Goal: Check status: Check status

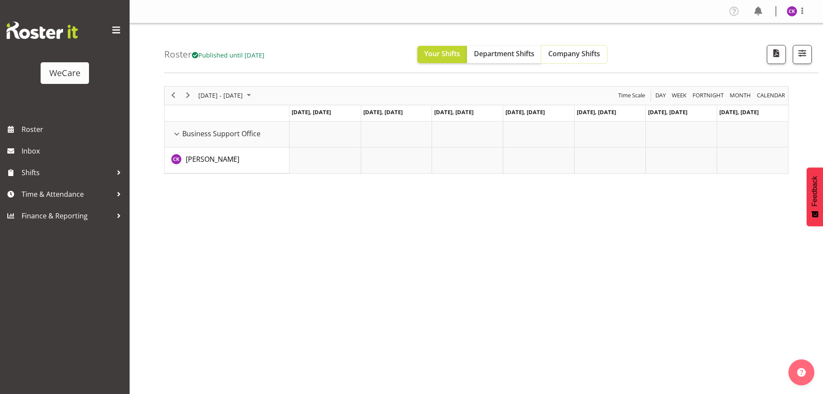
click at [584, 56] on span "Company Shifts" at bounding box center [574, 54] width 52 height 10
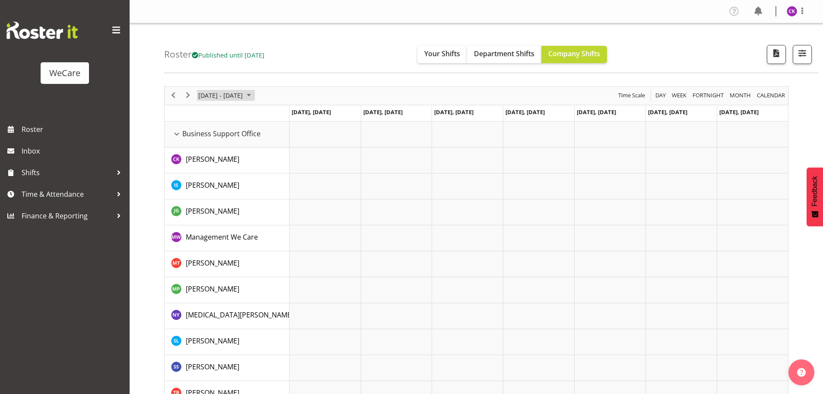
click at [244, 96] on span "[DATE] - [DATE]" at bounding box center [220, 95] width 46 height 11
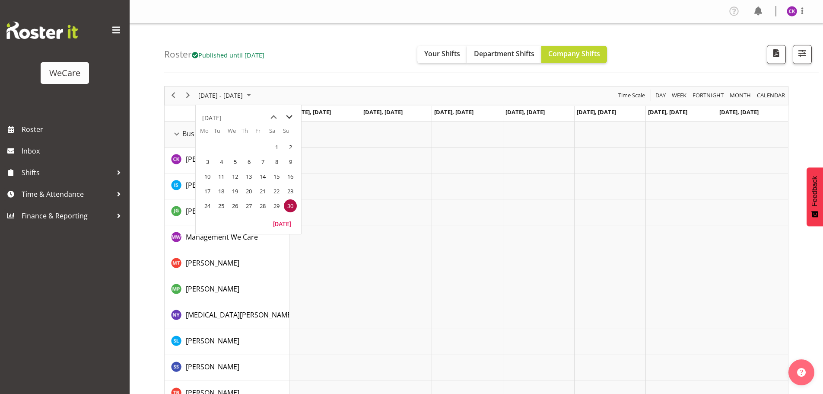
click at [287, 117] on span "next month" at bounding box center [289, 117] width 15 height 16
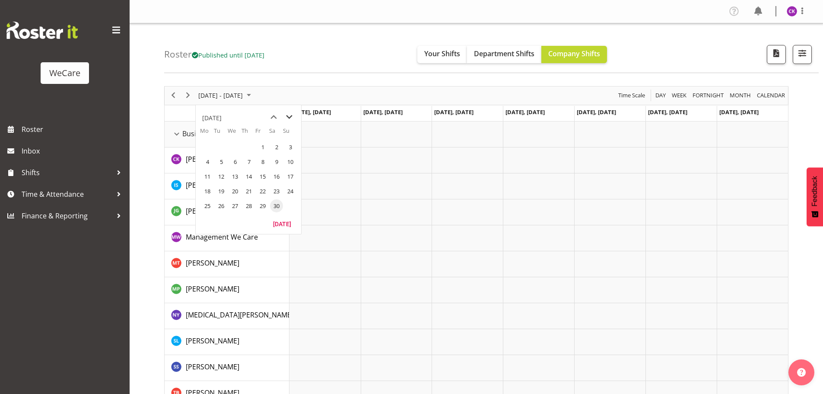
click at [287, 117] on span "next month" at bounding box center [289, 117] width 15 height 16
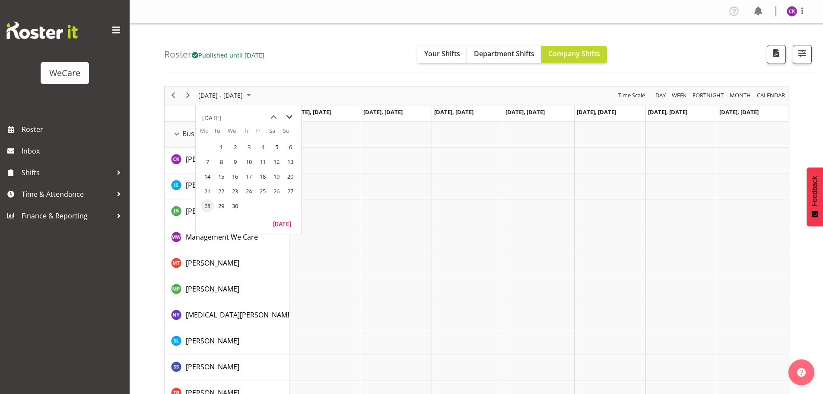
click at [287, 117] on span "next month" at bounding box center [289, 117] width 15 height 16
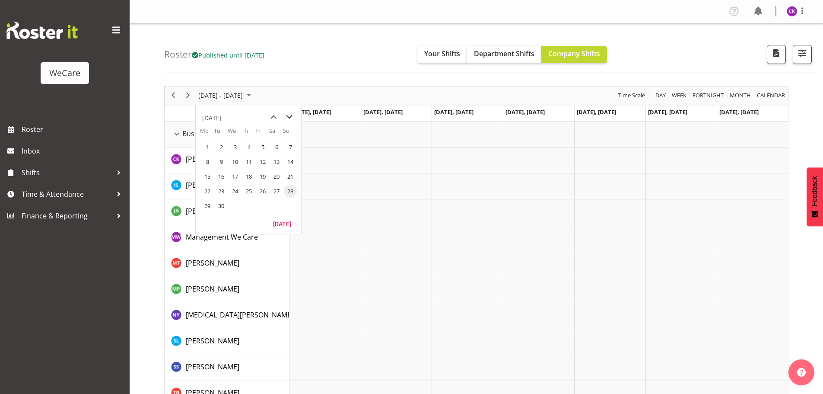
click at [287, 117] on span "next month" at bounding box center [289, 117] width 15 height 16
click at [270, 115] on span "previous month" at bounding box center [273, 117] width 15 height 16
click at [248, 164] on span "9" at bounding box center [248, 161] width 13 height 13
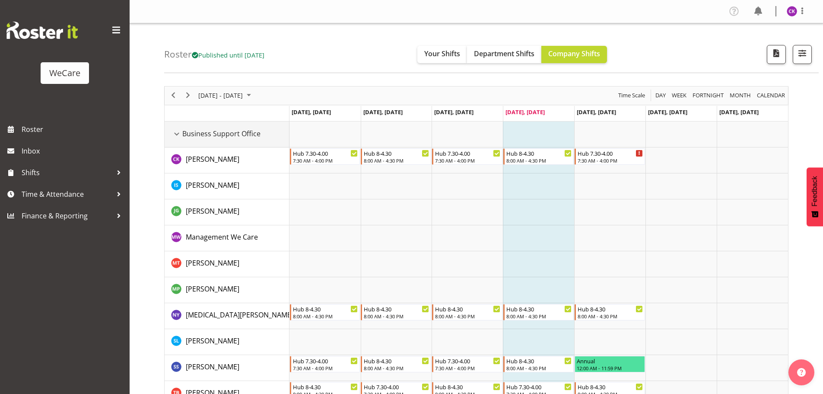
click at [178, 131] on div "Business Support Office resource" at bounding box center [176, 133] width 11 height 11
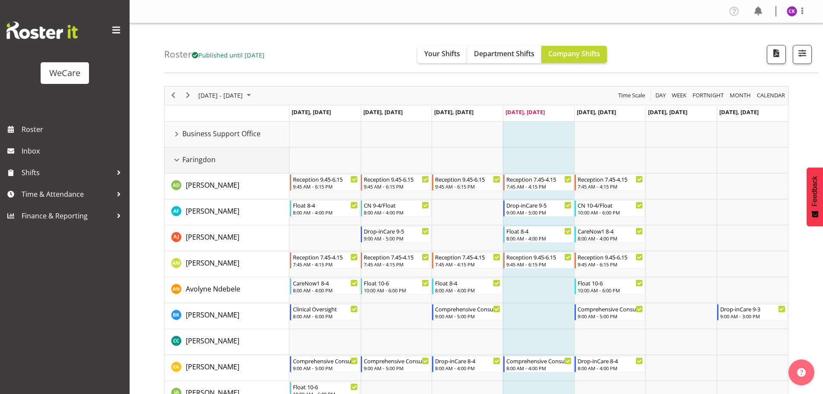
click at [177, 159] on div "Faringdon resource" at bounding box center [176, 159] width 11 height 11
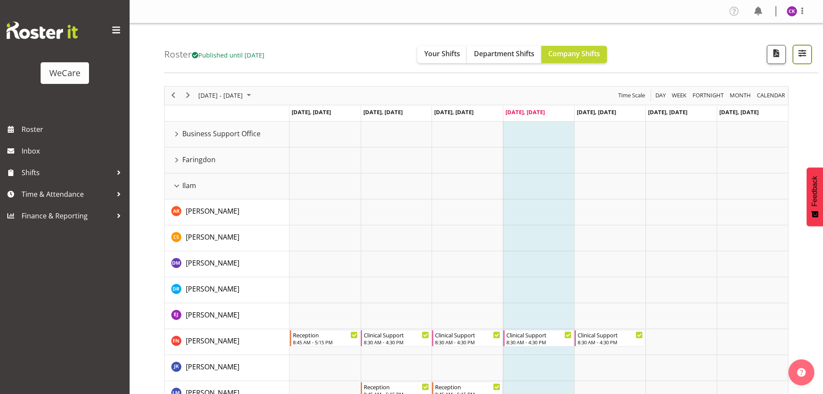
click at [811, 52] on button "button" at bounding box center [802, 54] width 19 height 19
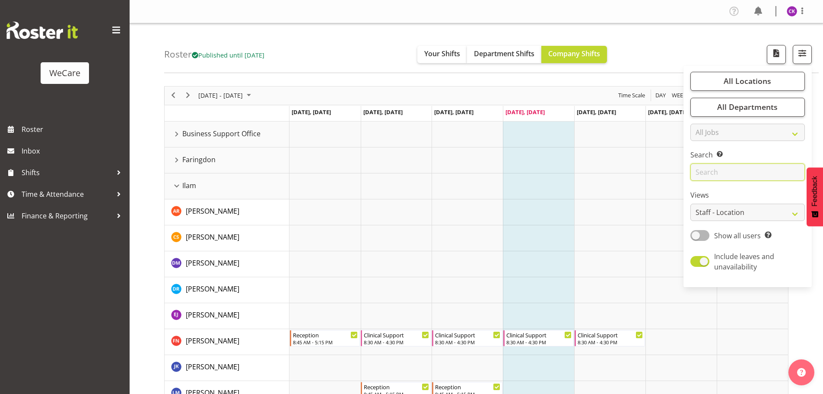
click at [737, 170] on input "text" at bounding box center [748, 171] width 115 height 17
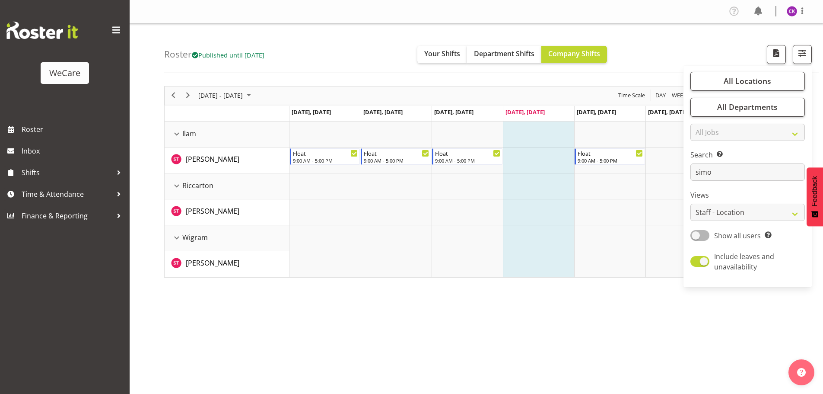
click at [551, 190] on td "Timeline Week of October 9, 2025" at bounding box center [538, 186] width 71 height 26
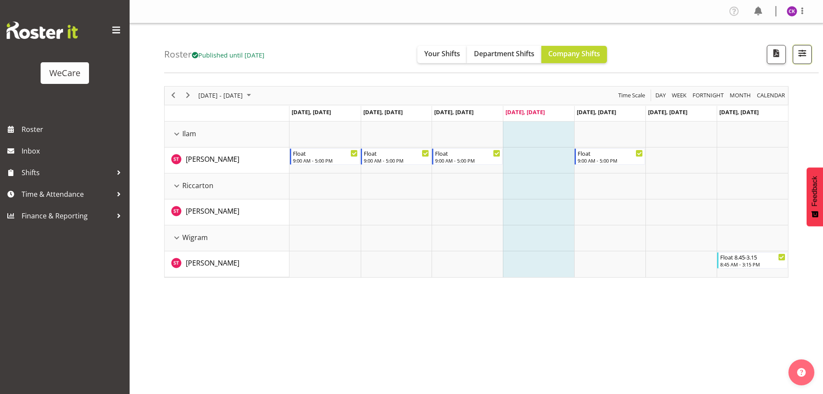
click at [800, 51] on span "button" at bounding box center [802, 53] width 11 height 11
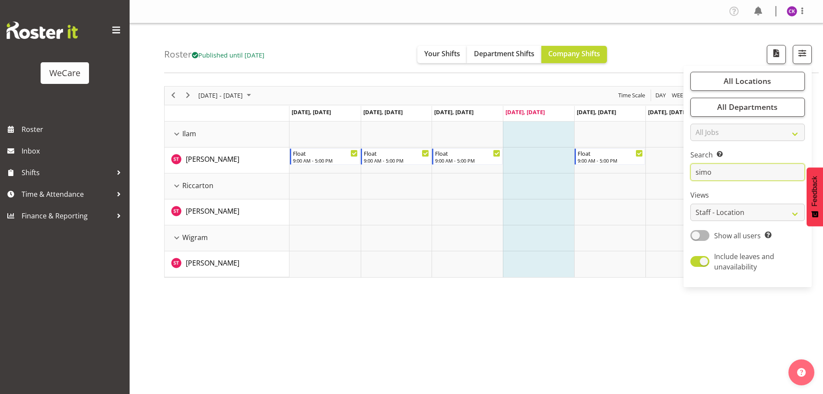
click at [757, 166] on input "simo" at bounding box center [748, 171] width 115 height 17
type input "s"
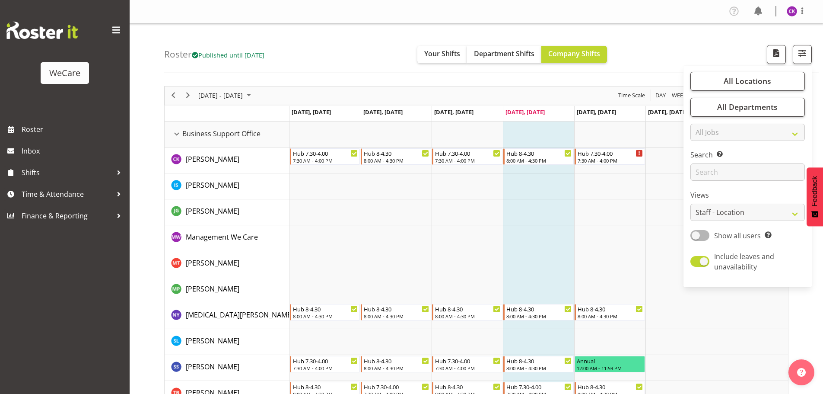
click at [527, 190] on td "Timeline Week of October 9, 2025" at bounding box center [538, 186] width 71 height 26
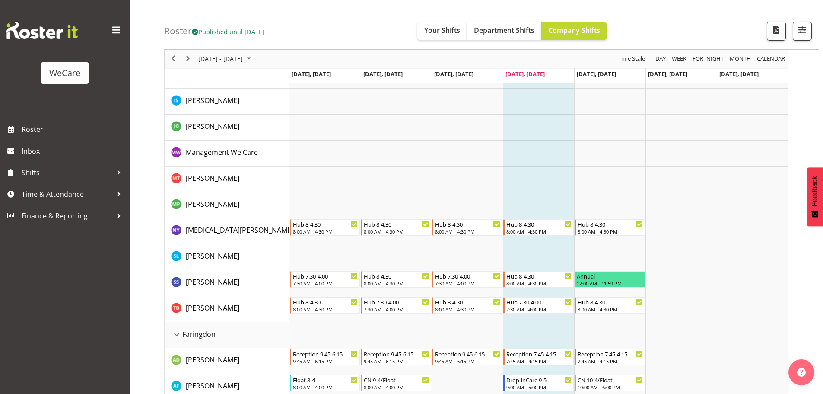
scroll to position [86, 0]
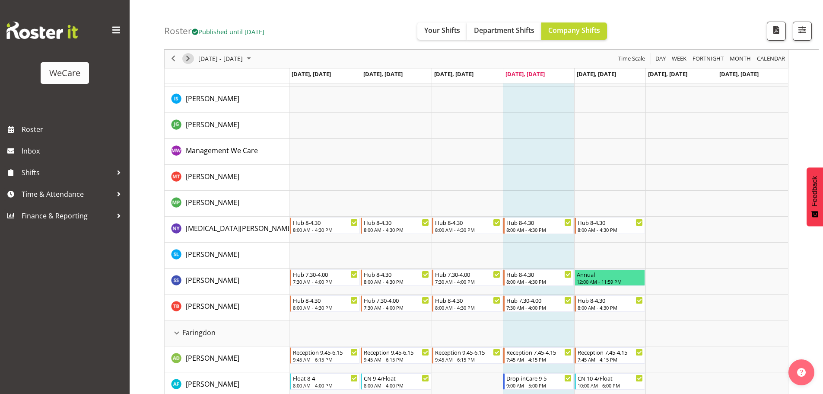
click at [191, 60] on span "Next" at bounding box center [188, 59] width 10 height 11
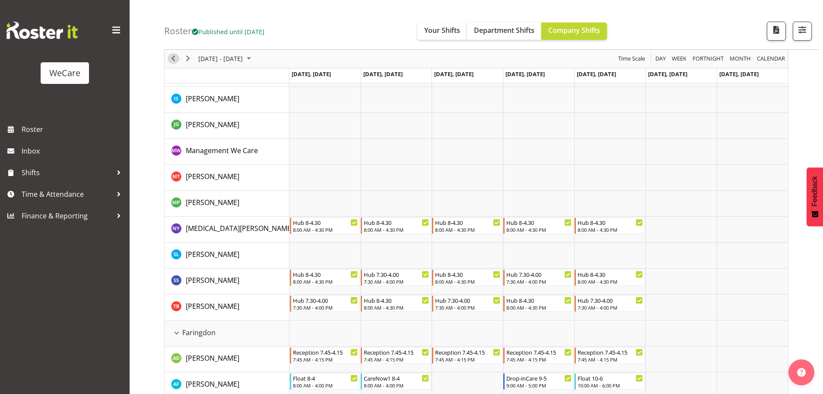
click at [172, 62] on span "Previous" at bounding box center [173, 59] width 10 height 11
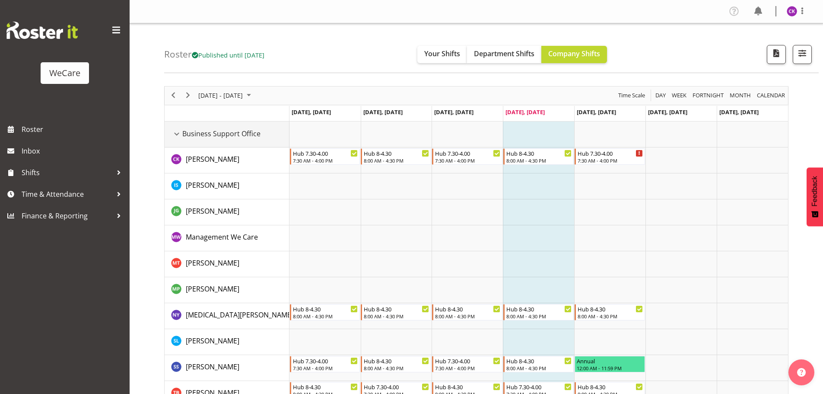
click at [178, 135] on div "Business Support Office resource" at bounding box center [176, 133] width 11 height 11
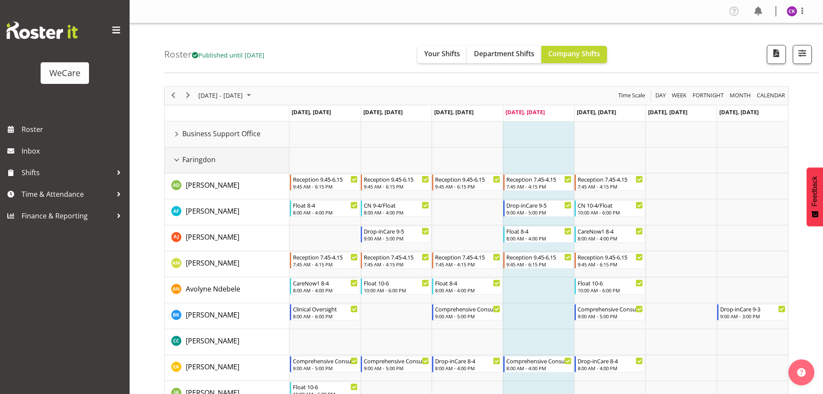
drag, startPoint x: 175, startPoint y: 158, endPoint x: 183, endPoint y: 180, distance: 23.0
click at [175, 158] on div "Faringdon resource" at bounding box center [176, 159] width 11 height 11
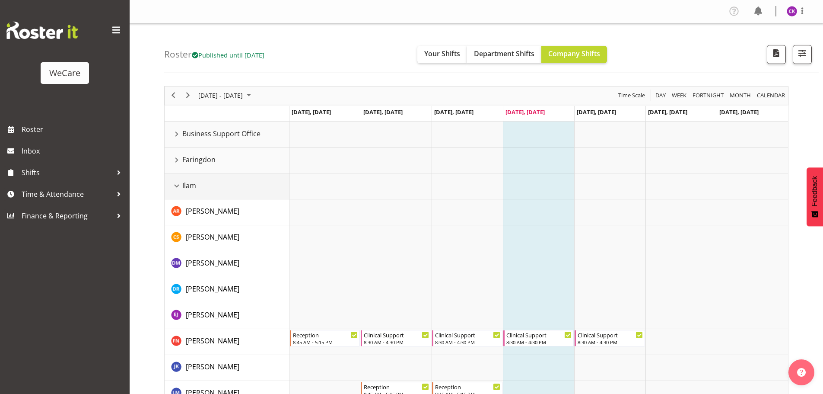
click at [175, 191] on td "Ilam" at bounding box center [227, 186] width 125 height 26
click at [176, 187] on div "Ilam resource" at bounding box center [176, 185] width 11 height 11
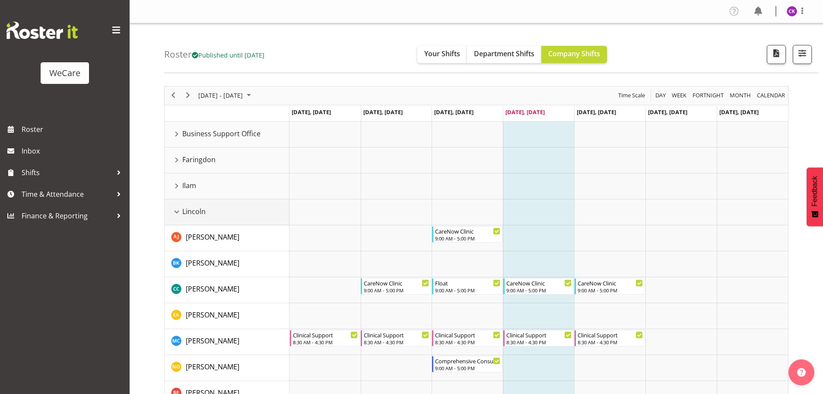
click at [173, 212] on div "Lincoln resource" at bounding box center [176, 211] width 11 height 11
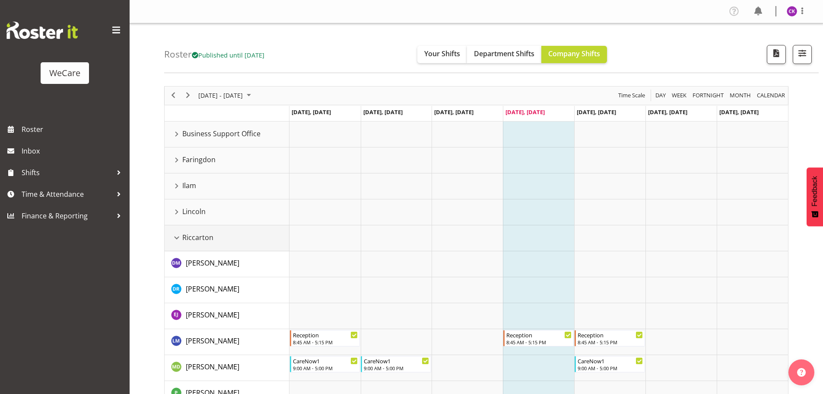
click at [178, 241] on div "Riccarton resource" at bounding box center [176, 237] width 11 height 11
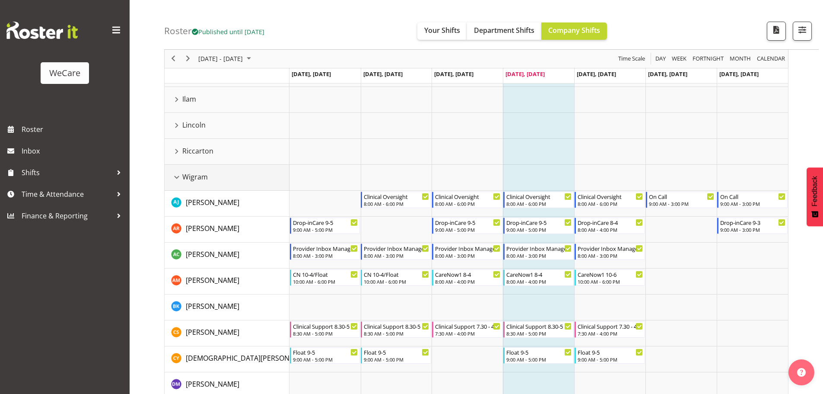
click at [178, 176] on div "Wigram resource" at bounding box center [176, 177] width 11 height 11
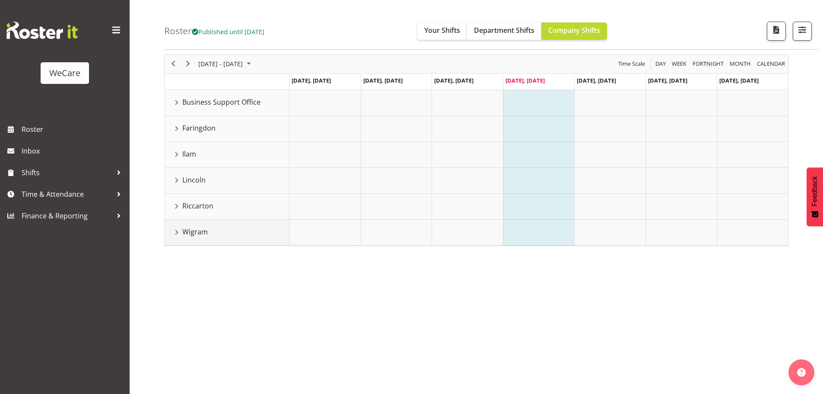
click at [175, 232] on div "Wigram resource" at bounding box center [176, 231] width 11 height 11
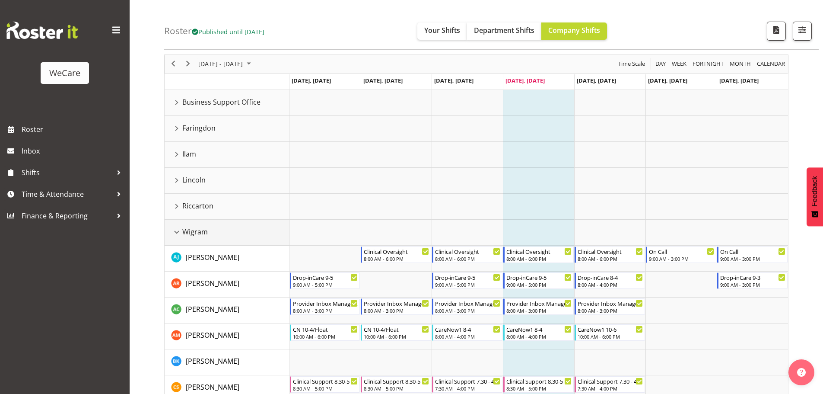
scroll to position [86, 0]
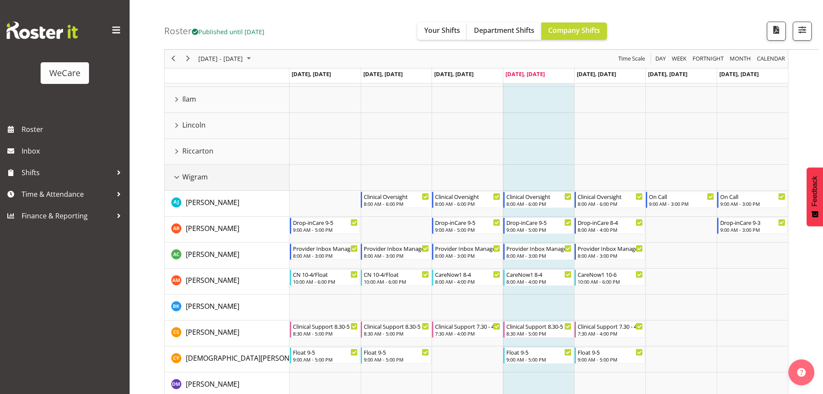
click at [179, 176] on div "Wigram resource" at bounding box center [176, 177] width 11 height 11
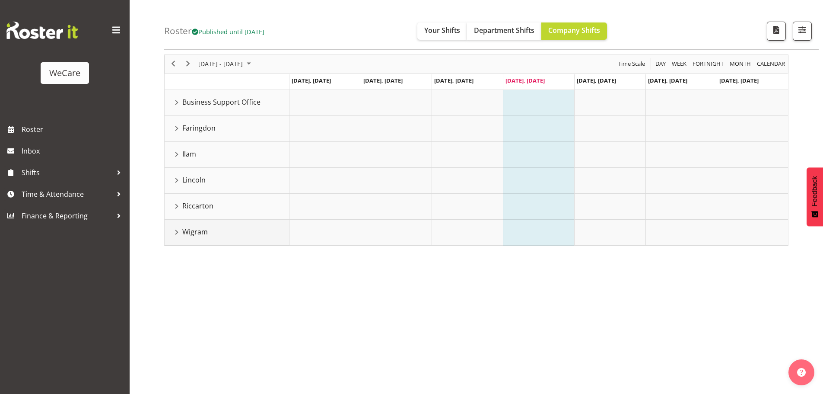
scroll to position [32, 0]
click at [222, 56] on div "[DATE] - [DATE]" at bounding box center [225, 64] width 61 height 18
click at [222, 67] on span "[DATE] - [DATE]" at bounding box center [220, 63] width 46 height 11
click at [296, 87] on span "next month" at bounding box center [289, 86] width 15 height 16
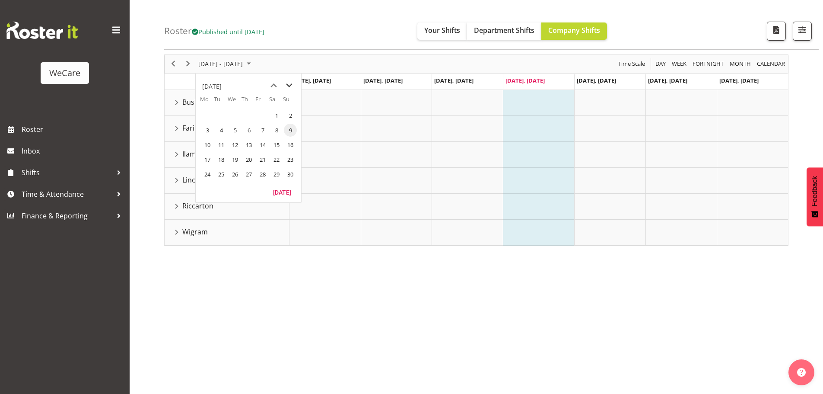
drag, startPoint x: 289, startPoint y: 84, endPoint x: 287, endPoint y: 92, distance: 8.0
click at [289, 85] on span "next month" at bounding box center [289, 86] width 15 height 16
click at [262, 115] on span "5" at bounding box center [262, 115] width 13 height 13
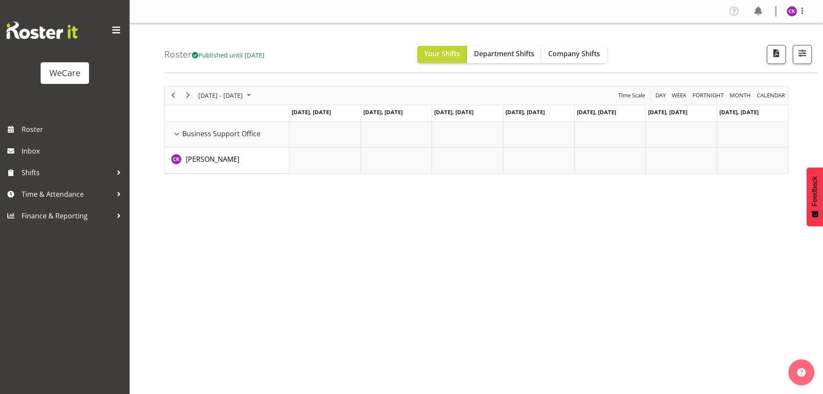
click at [239, 93] on div "June 24 - 30, 2024 Today Day Week Fortnight Month calendar Month Agenda Time Sc…" at bounding box center [476, 130] width 624 height 88
click at [254, 98] on span "June 2024" at bounding box center [249, 95] width 10 height 11
click at [294, 113] on span "next month" at bounding box center [289, 117] width 15 height 16
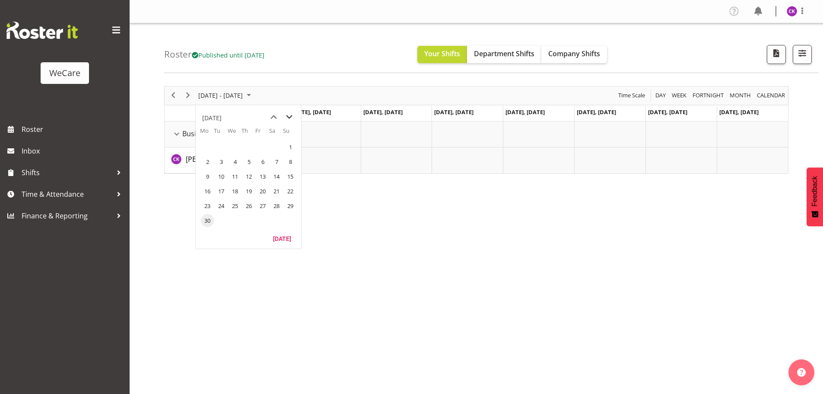
click at [294, 113] on span "next month" at bounding box center [289, 117] width 15 height 16
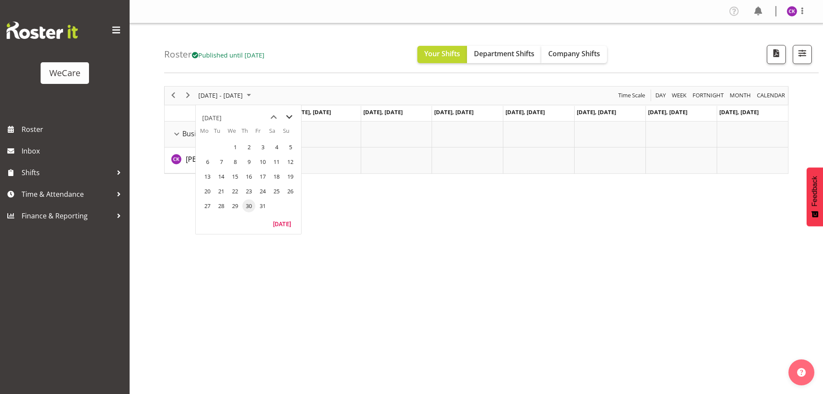
click at [294, 113] on span "next month" at bounding box center [289, 117] width 15 height 16
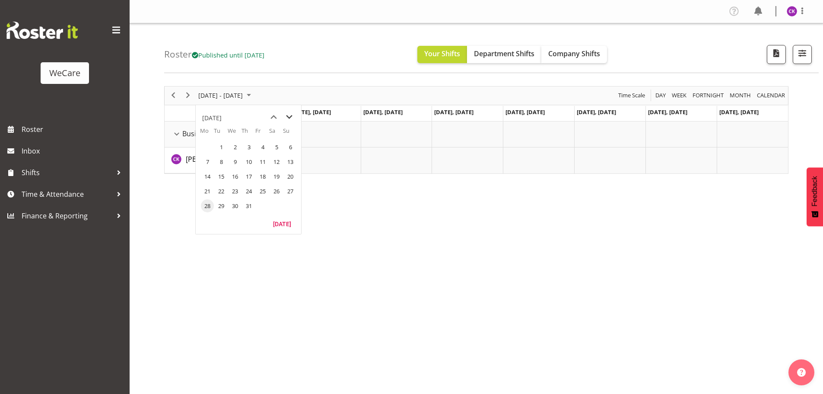
click at [294, 113] on span "next month" at bounding box center [289, 117] width 15 height 16
click at [254, 161] on span "9" at bounding box center [248, 161] width 13 height 13
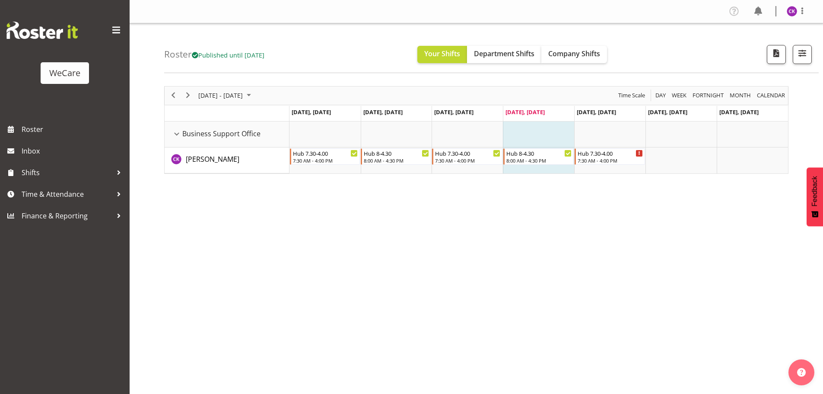
click at [632, 48] on div "Roster Published until Nov 30, 2025 Your Shifts Department Shifts Company Shift…" at bounding box center [491, 48] width 655 height 50
click at [584, 54] on span "Company Shifts" at bounding box center [574, 54] width 52 height 10
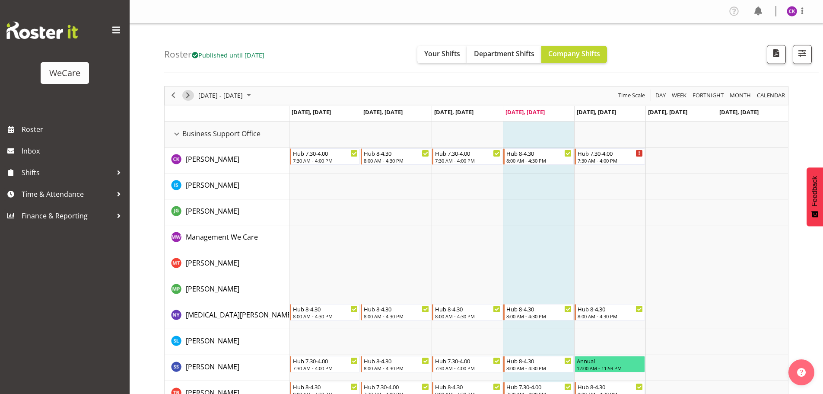
click at [188, 98] on span "Next" at bounding box center [188, 95] width 10 height 11
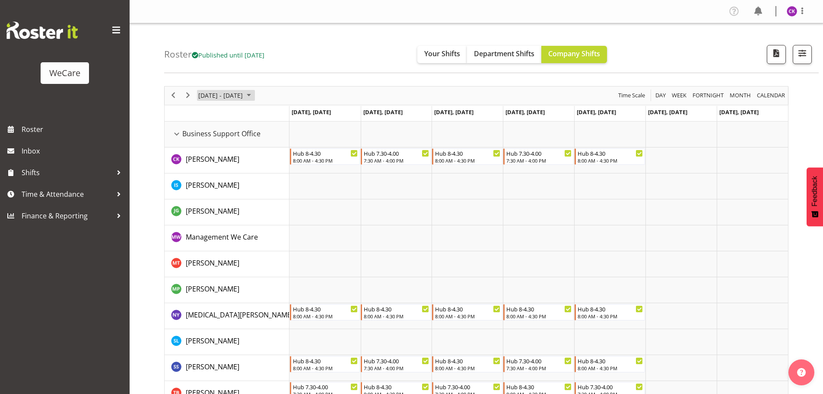
click at [216, 96] on span "[DATE] - [DATE]" at bounding box center [220, 95] width 46 height 11
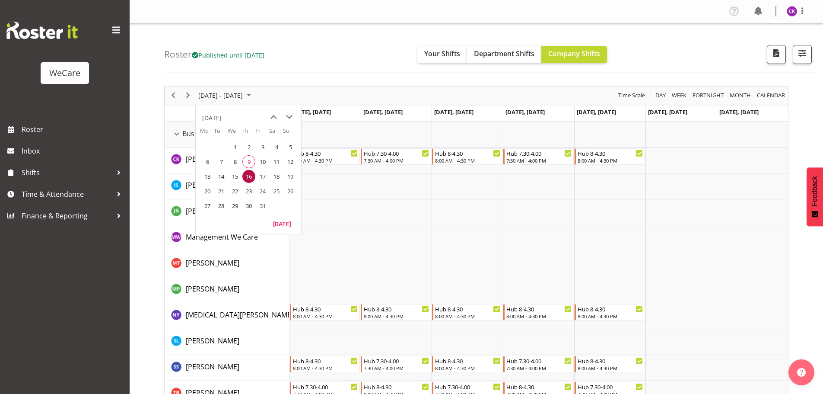
drag, startPoint x: 204, startPoint y: 177, endPoint x: 292, endPoint y: 182, distance: 87.4
click at [204, 177] on span "13" at bounding box center [207, 176] width 13 height 13
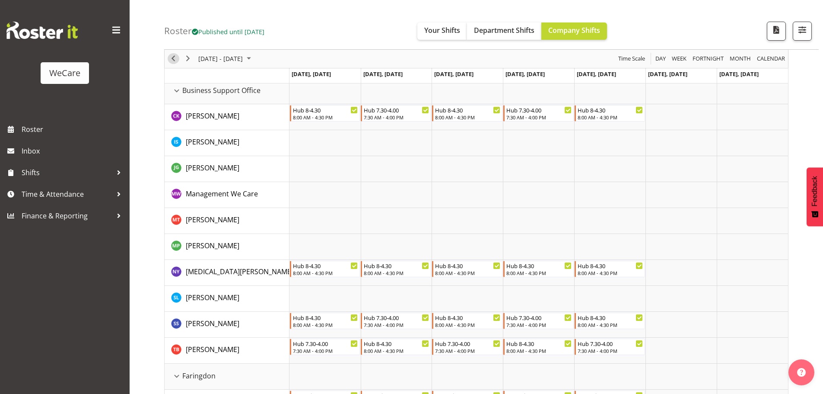
click at [167, 60] on div "previous period" at bounding box center [173, 59] width 15 height 18
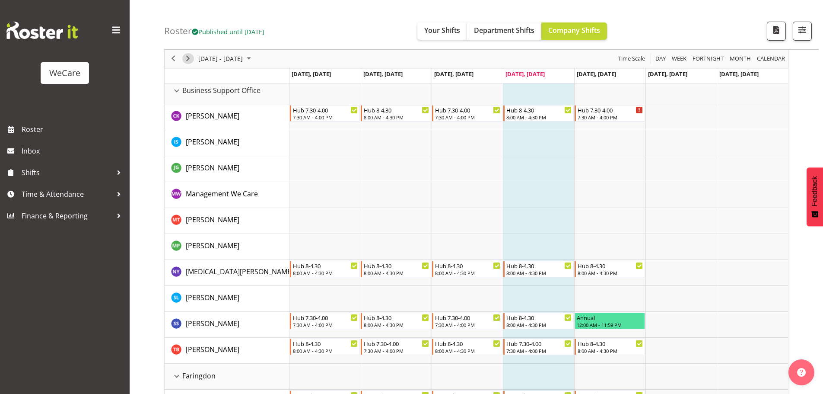
click at [189, 63] on span "Next" at bounding box center [188, 59] width 10 height 11
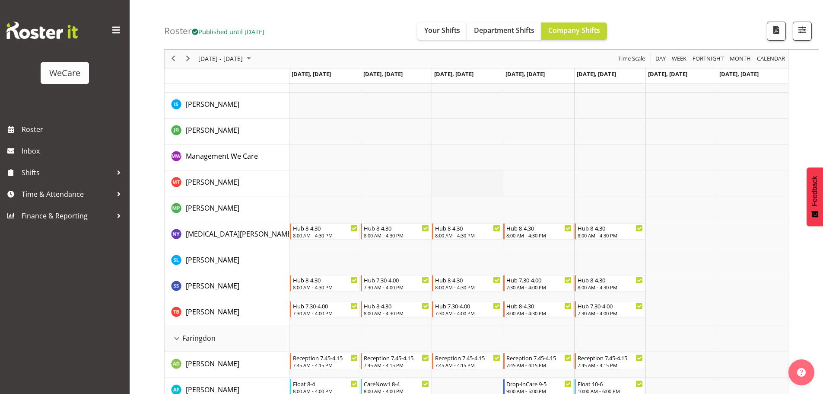
scroll to position [130, 0]
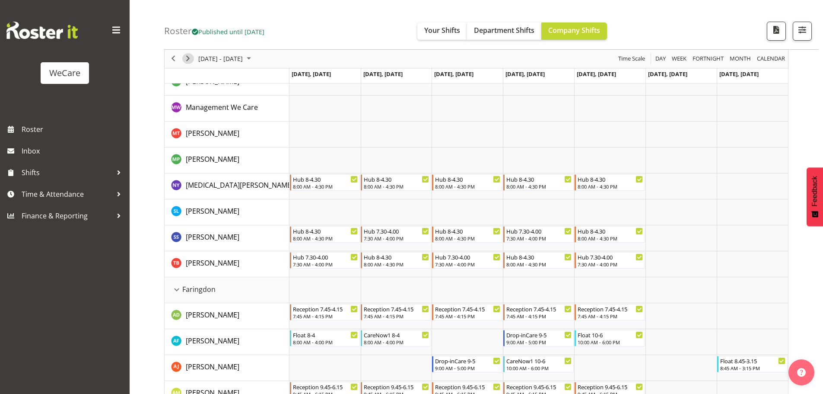
drag, startPoint x: 187, startPoint y: 62, endPoint x: 200, endPoint y: 67, distance: 14.2
click at [187, 62] on span "Next" at bounding box center [188, 59] width 10 height 11
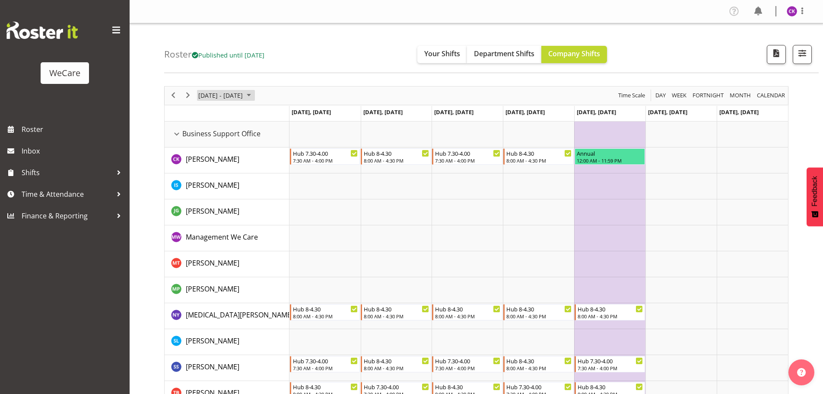
click at [216, 94] on span "October 20 - 26, 2025" at bounding box center [220, 95] width 46 height 11
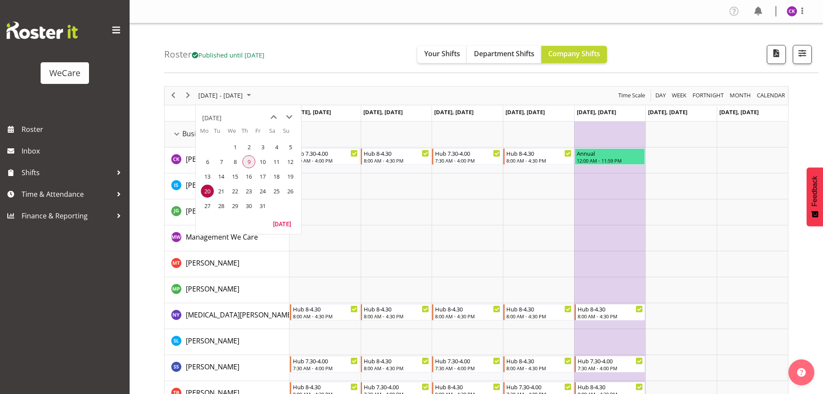
click at [249, 168] on td "9" at bounding box center [249, 161] width 14 height 15
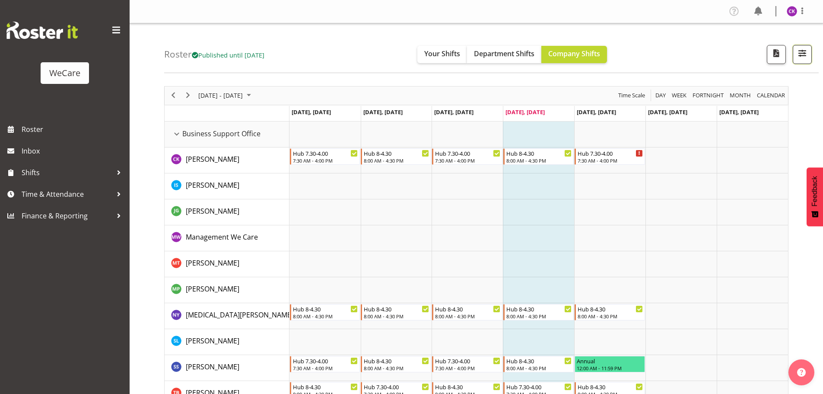
click at [805, 54] on span "button" at bounding box center [802, 53] width 11 height 11
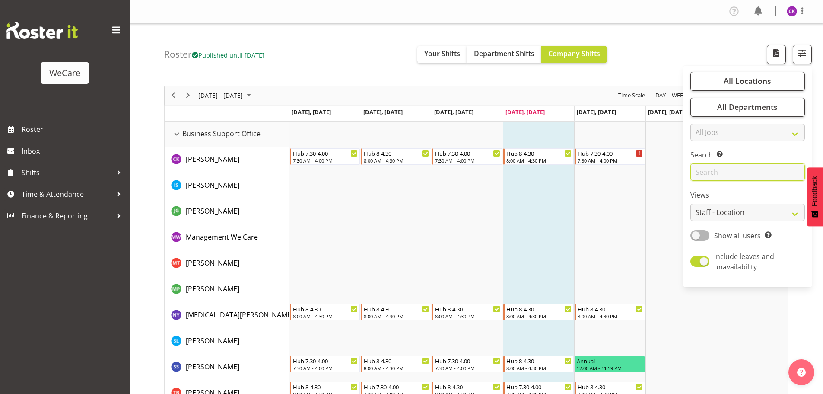
drag, startPoint x: 712, startPoint y: 175, endPoint x: 707, endPoint y: 179, distance: 6.5
click at [711, 175] on input "text" at bounding box center [748, 171] width 115 height 17
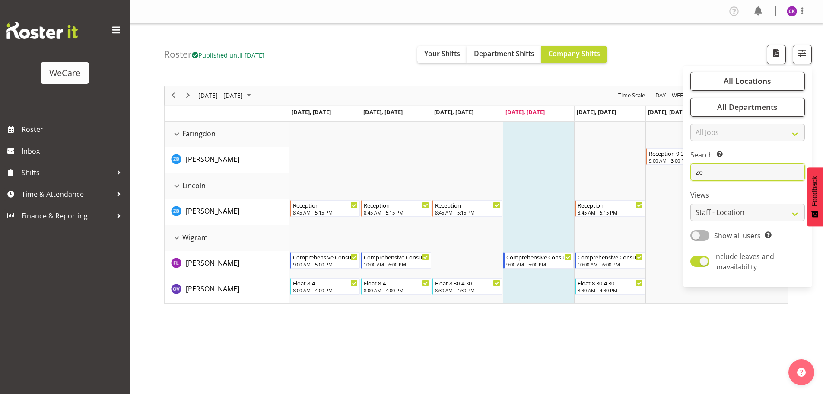
type input "z"
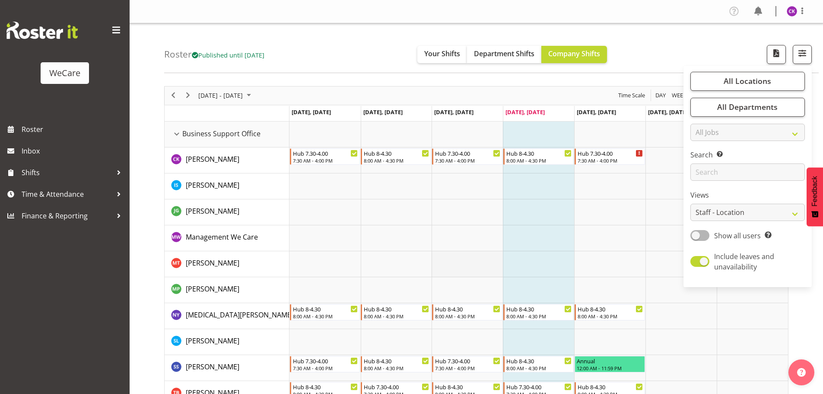
drag, startPoint x: 545, startPoint y: 271, endPoint x: 481, endPoint y: 271, distance: 64.4
click at [544, 271] on td "Timeline Week of October 9, 2025" at bounding box center [538, 264] width 71 height 26
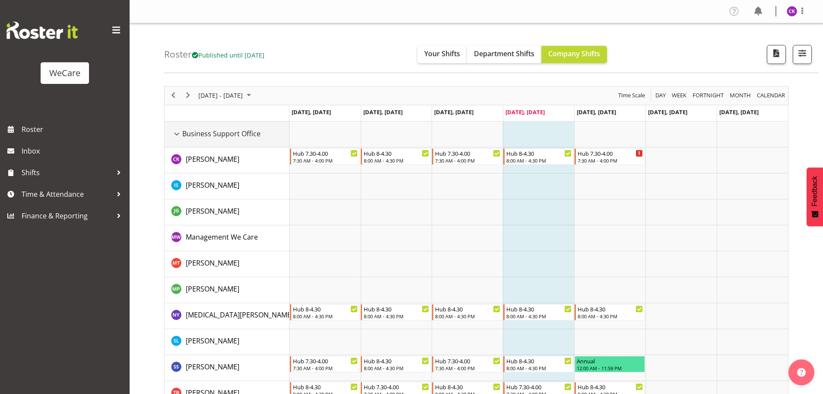
click at [178, 134] on div "Business Support Office resource" at bounding box center [176, 133] width 11 height 11
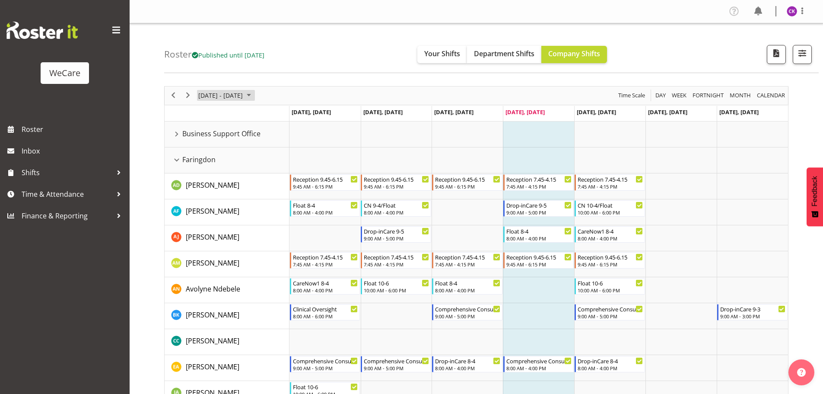
click at [254, 99] on span "October 2025" at bounding box center [249, 95] width 10 height 11
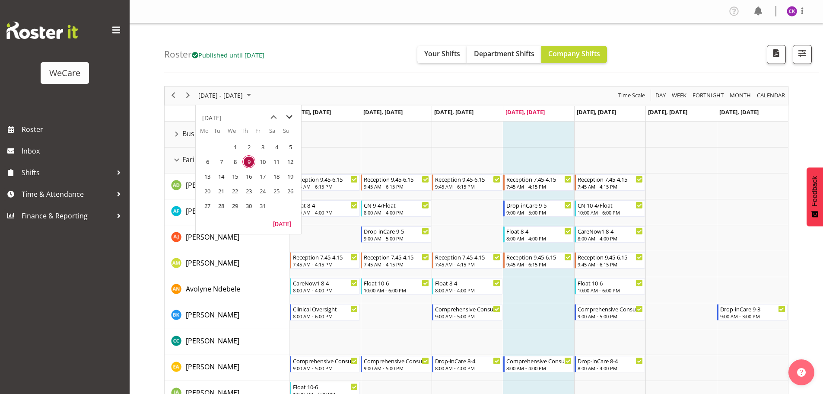
click at [293, 116] on span "next month" at bounding box center [289, 117] width 15 height 16
click at [210, 191] on span "17" at bounding box center [207, 191] width 13 height 13
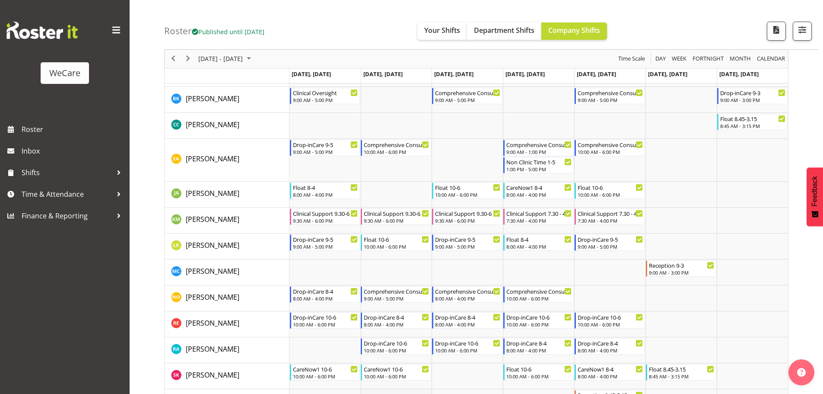
scroll to position [648, 0]
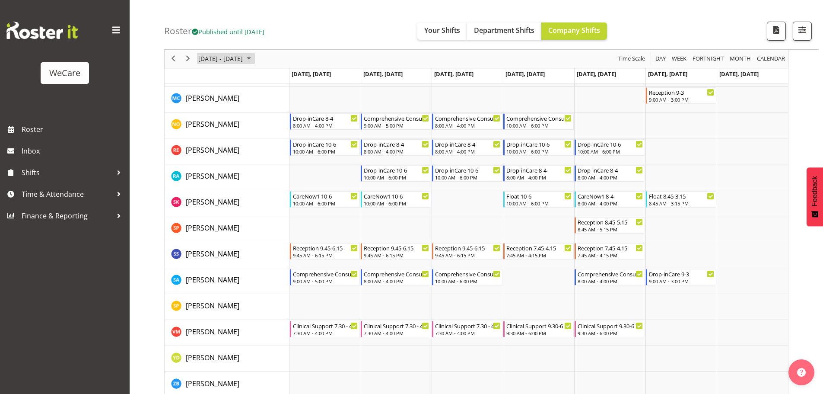
click at [221, 59] on span "November 17 - 23, 2025" at bounding box center [220, 59] width 46 height 11
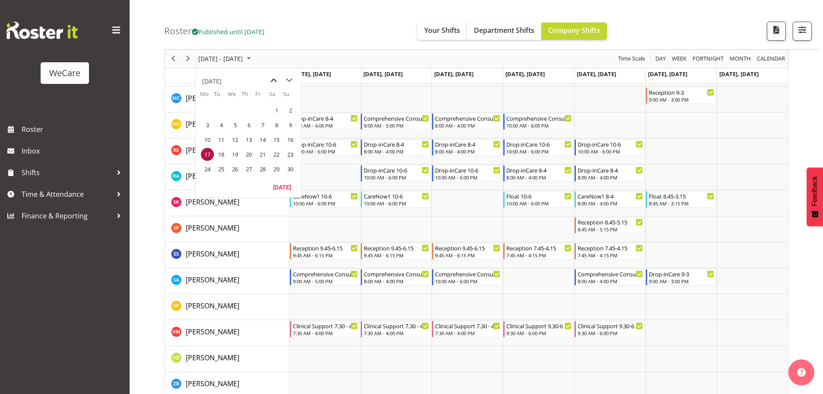
click at [275, 81] on span "previous month" at bounding box center [273, 81] width 15 height 16
drag, startPoint x: 248, startPoint y: 125, endPoint x: 384, endPoint y: 204, distance: 157.8
click at [248, 124] on span "9" at bounding box center [248, 124] width 13 height 13
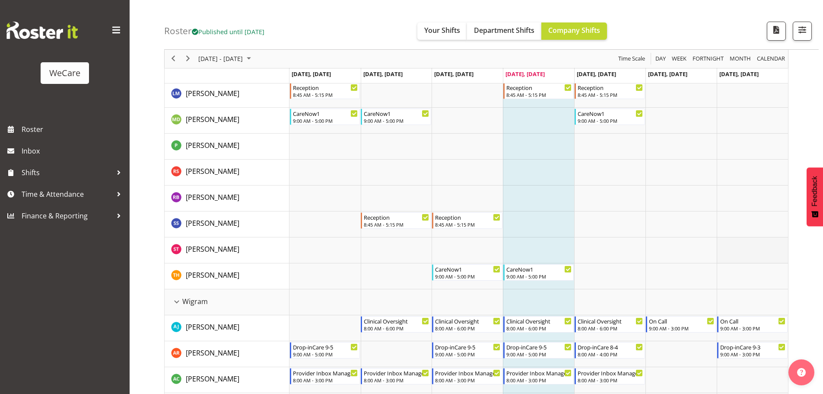
scroll to position [1901, 0]
